Goal: Check status

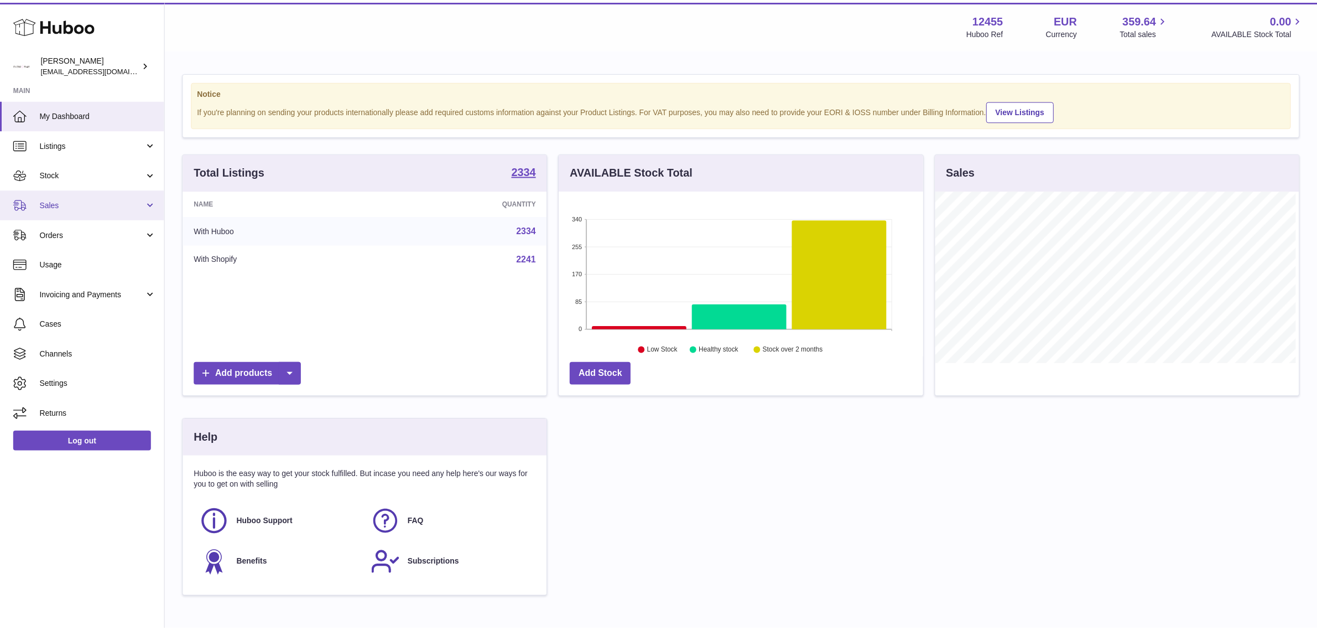
scroll to position [172, 367]
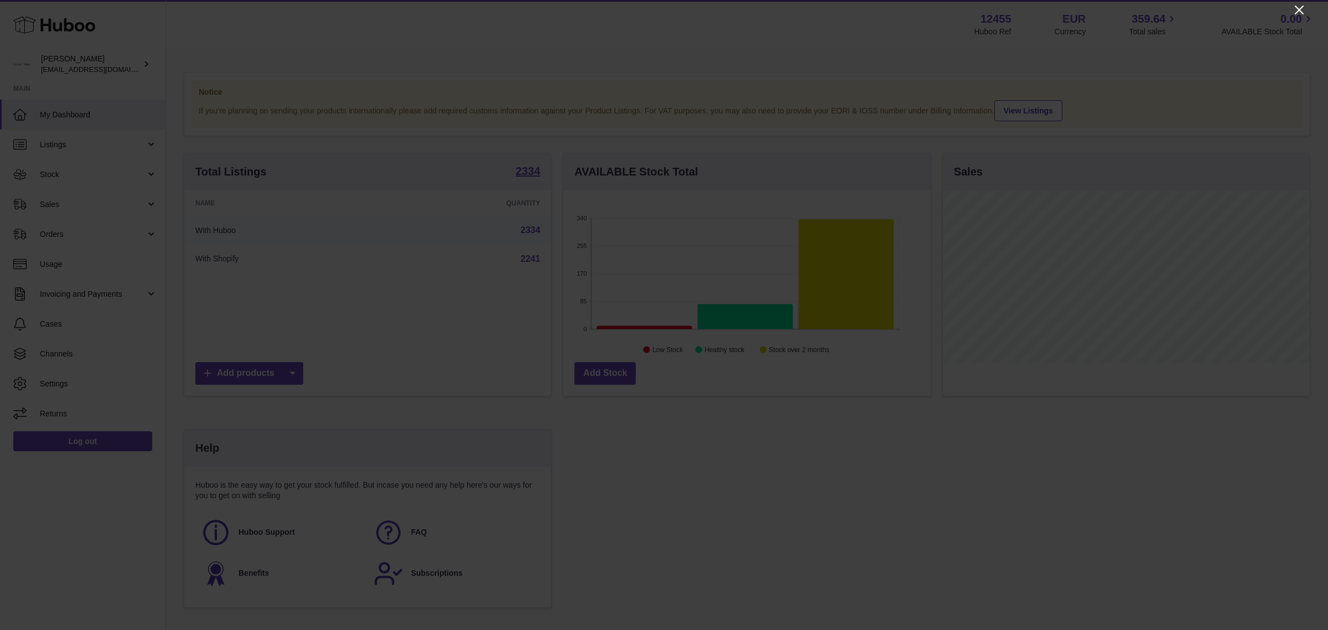
click at [1301, 12] on icon "Close" at bounding box center [1299, 10] width 9 height 9
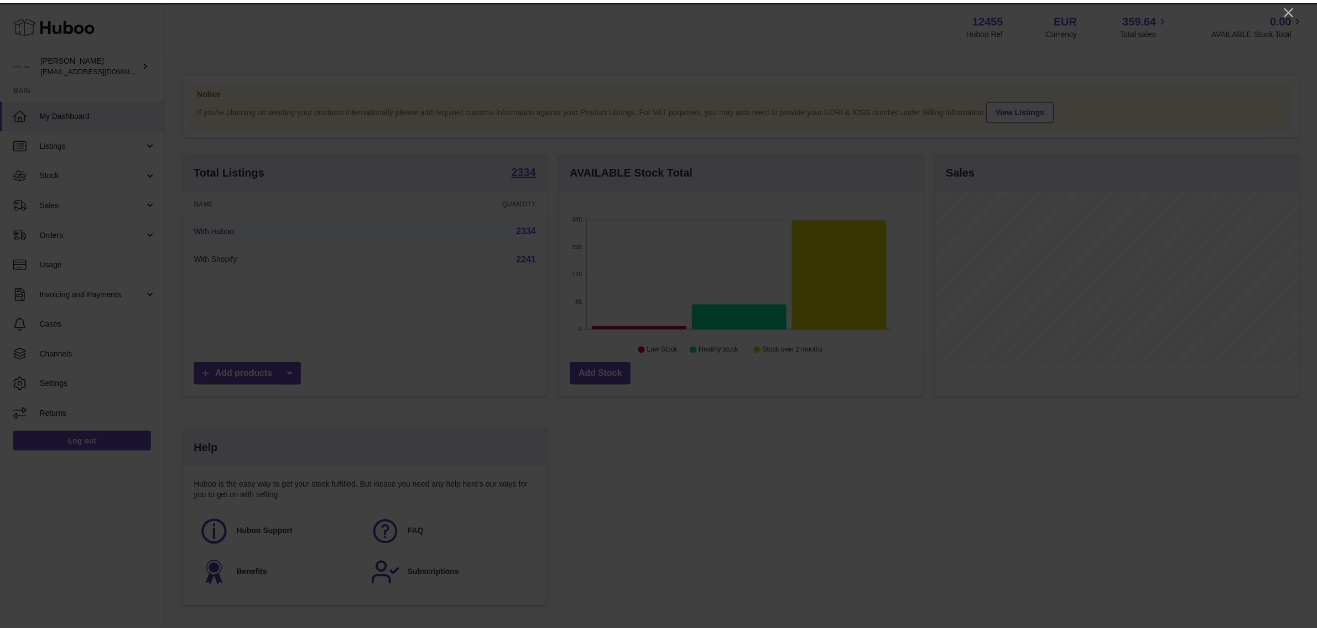
scroll to position [553061, 552871]
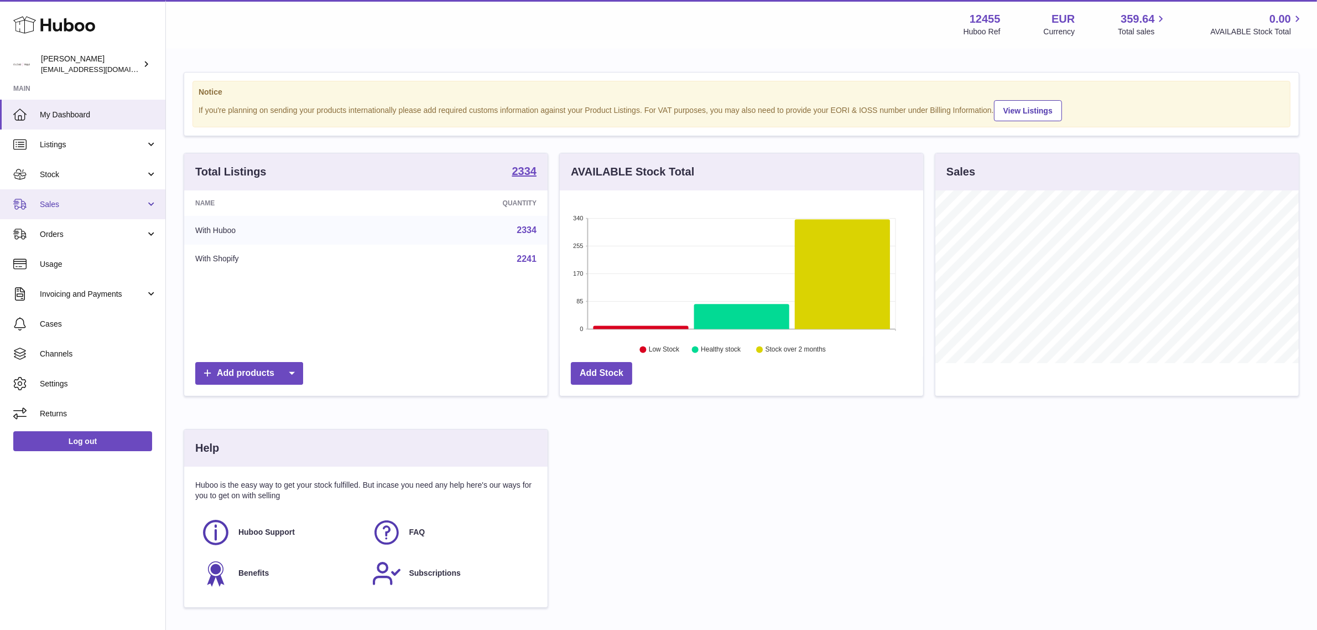
click at [112, 200] on span "Sales" at bounding box center [93, 204] width 106 height 11
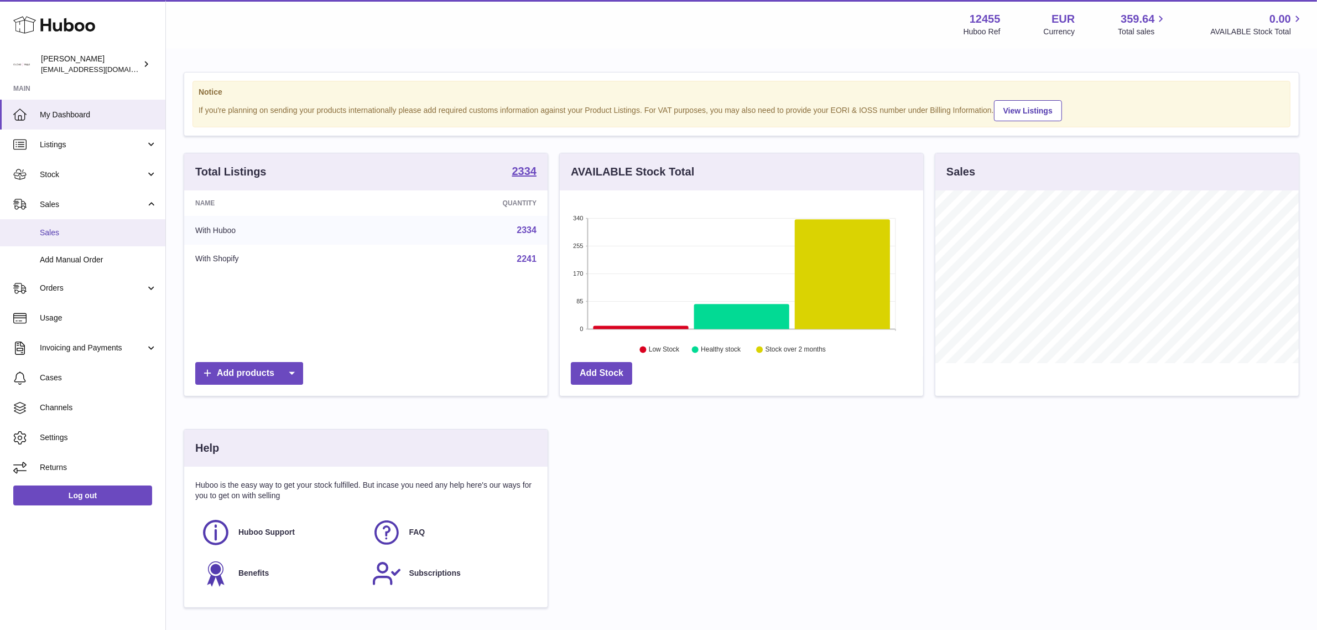
click at [77, 242] on link "Sales" at bounding box center [82, 232] width 165 height 27
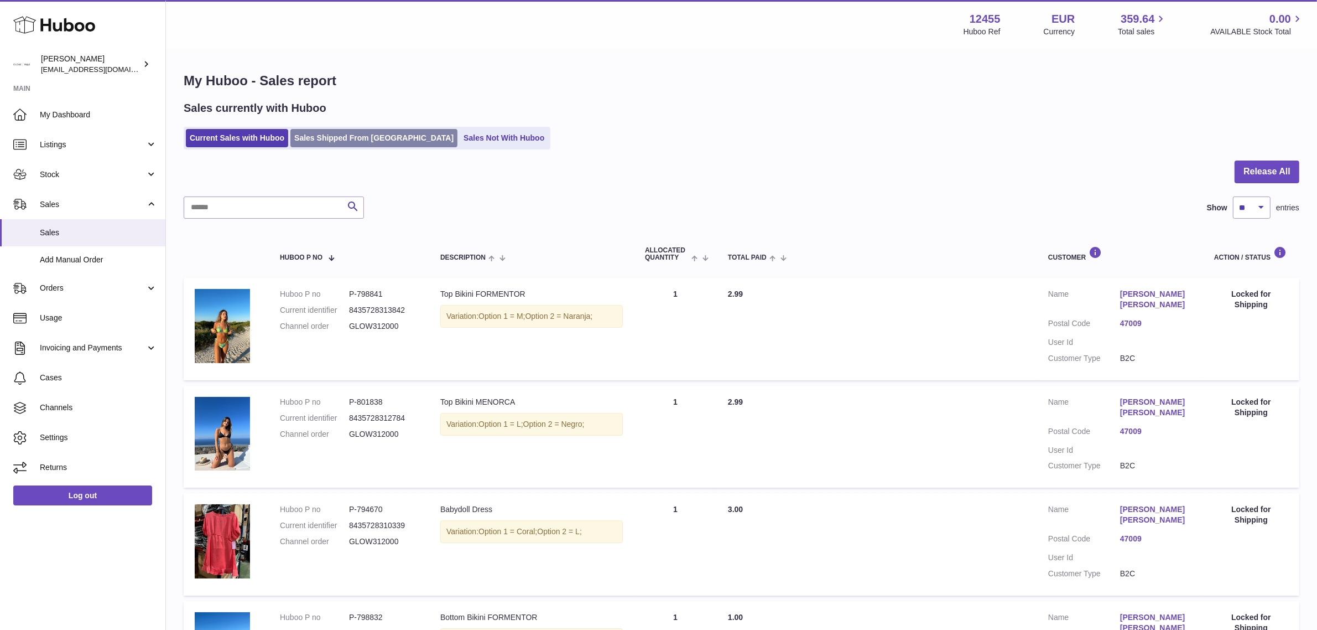
click at [350, 132] on link "Sales Shipped From Huboo" at bounding box center [373, 138] width 167 height 18
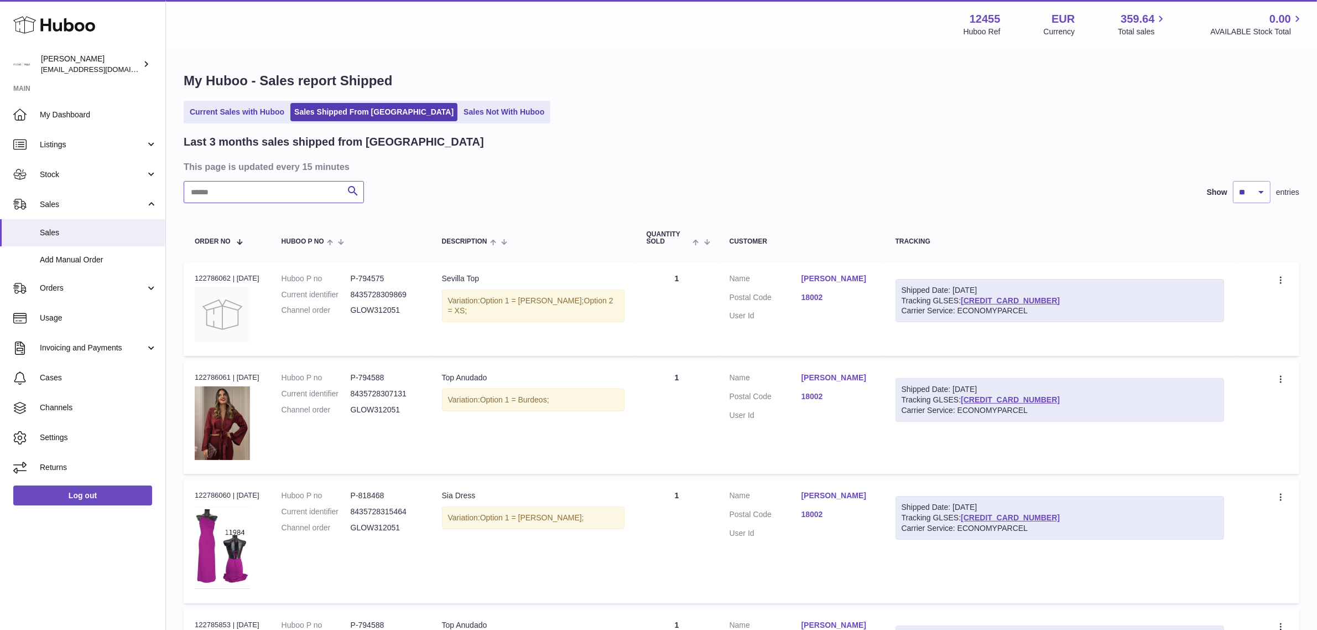
click at [288, 194] on input "text" at bounding box center [274, 192] width 180 height 22
paste input "**********"
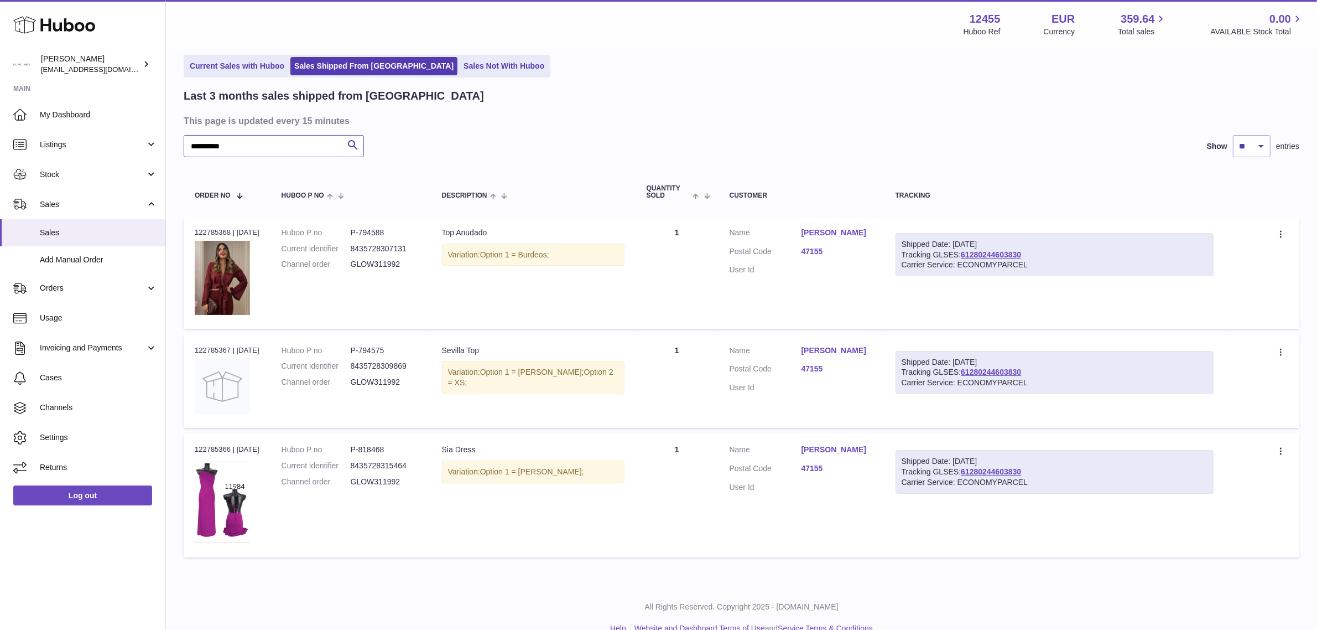
scroll to position [66, 0]
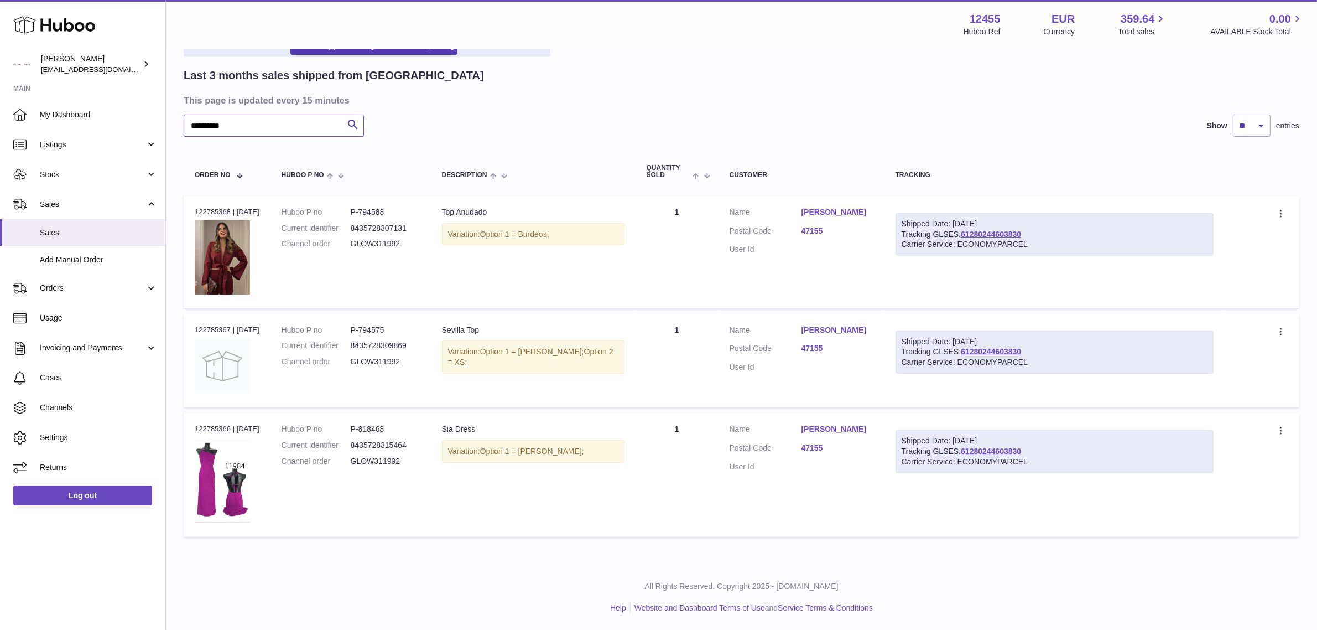
type input "**********"
drag, startPoint x: 1043, startPoint y: 230, endPoint x: 971, endPoint y: 236, distance: 72.7
click at [971, 236] on div "Shipped Date: [DATE] Tracking GLSES: 61280244603830 Carrier Service: ECONOMYPAR…" at bounding box center [1055, 234] width 318 height 44
copy link "61280244603830"
click at [792, 261] on dl "Customer Name [PERSON_NAME] Postal Code 47155 User Id" at bounding box center [802, 234] width 144 height 54
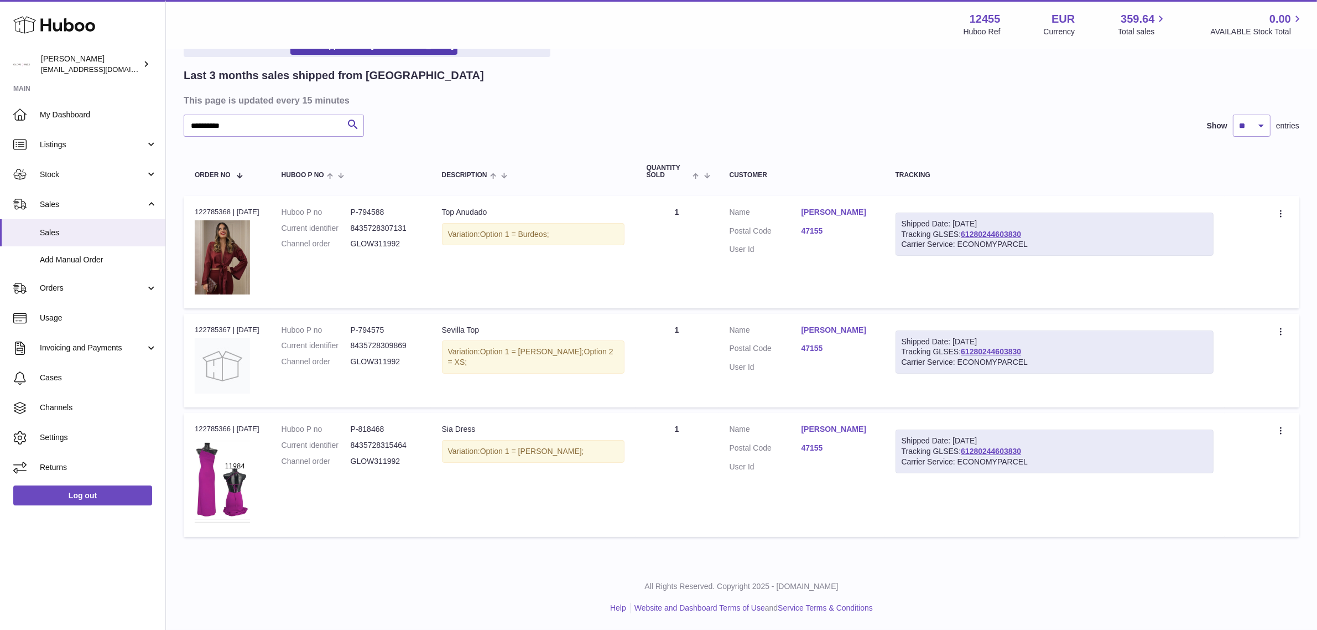
click at [812, 236] on link "47155" at bounding box center [838, 231] width 72 height 11
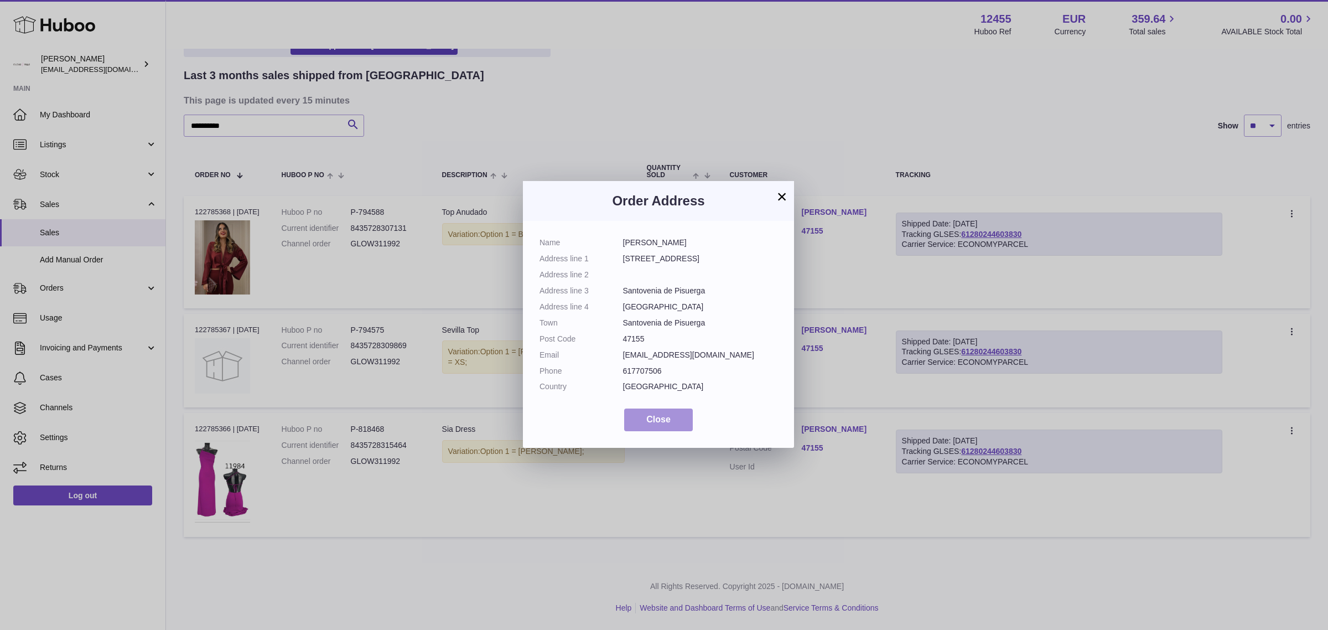
click at [674, 419] on button "Close" at bounding box center [658, 419] width 69 height 23
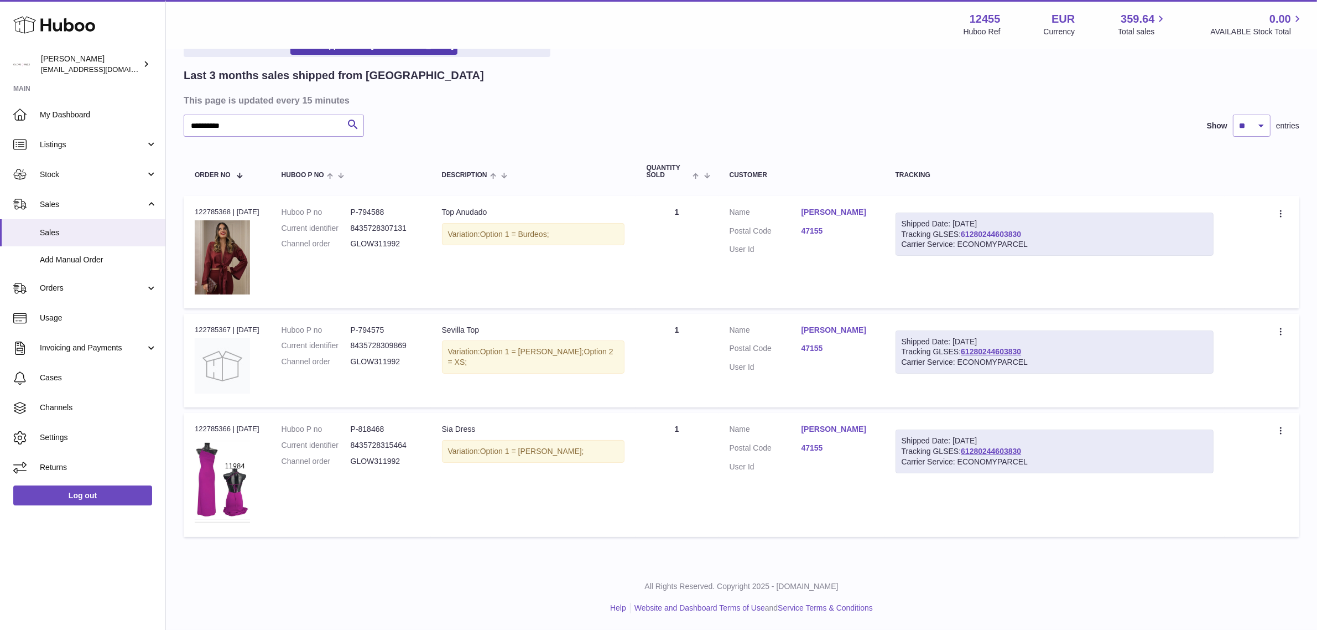
drag, startPoint x: 1054, startPoint y: 231, endPoint x: 972, endPoint y: 231, distance: 81.9
click at [972, 231] on div "Shipped Date: [DATE] Tracking GLSES: 61280244603830 Carrier Service: ECONOMYPAR…" at bounding box center [1055, 234] width 318 height 44
copy link "61280244603830"
